Goal: Navigation & Orientation: Find specific page/section

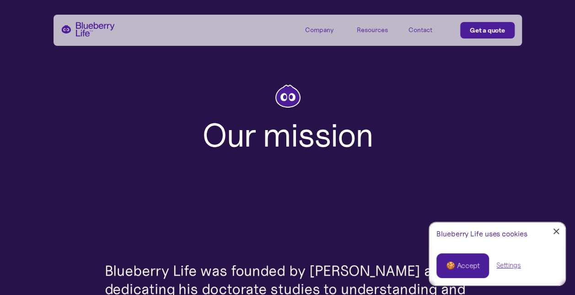
click at [468, 259] on link "🍪 Accept" at bounding box center [463, 265] width 53 height 25
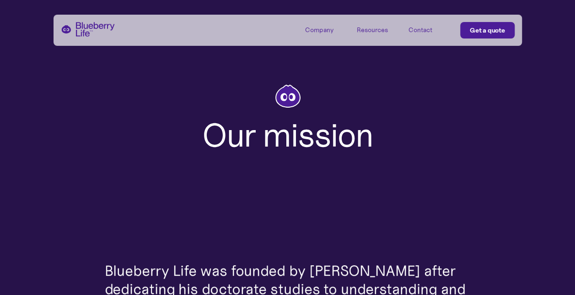
click at [318, 30] on div "Company" at bounding box center [319, 30] width 28 height 8
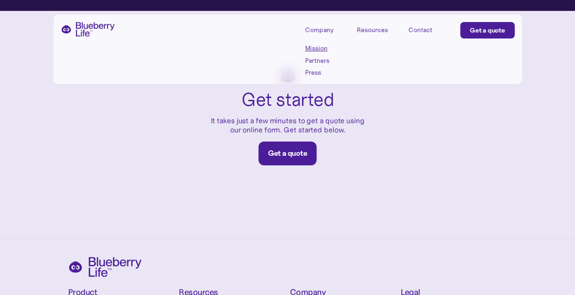
scroll to position [1528, 0]
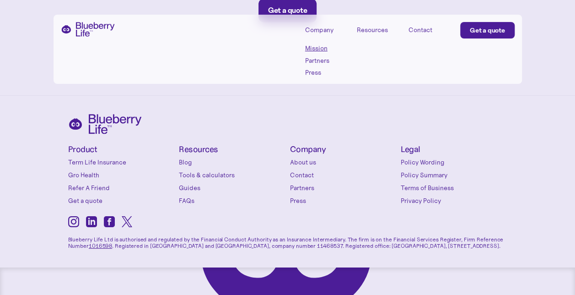
click at [311, 157] on link "About us" at bounding box center [343, 161] width 107 height 9
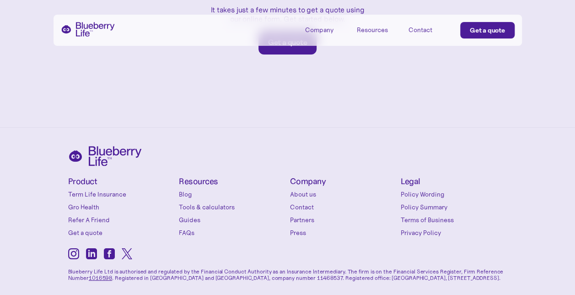
scroll to position [1496, 0]
